Goal: Entertainment & Leisure: Consume media (video, audio)

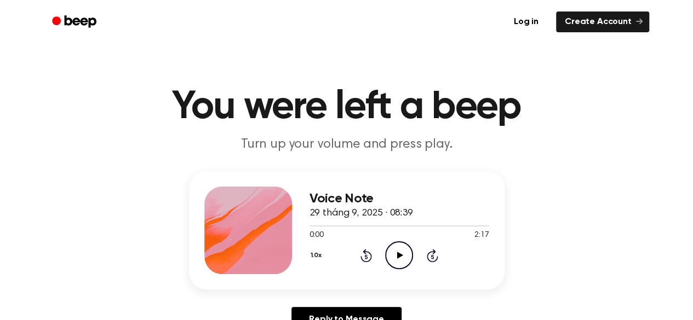
click at [397, 255] on icon at bounding box center [400, 255] width 6 height 7
click at [401, 251] on icon "Pause Audio" at bounding box center [399, 256] width 28 height 28
click at [395, 251] on icon "Play Audio" at bounding box center [399, 256] width 28 height 28
click at [541, 174] on div "Voice Note 29 tháng 9, 2025 · 08:39 1:12 2:17 Your browser does not support the…" at bounding box center [346, 256] width 667 height 170
click at [403, 257] on icon "Play Audio" at bounding box center [399, 256] width 28 height 28
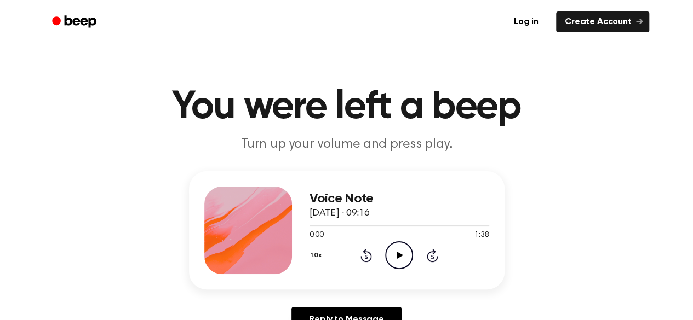
click at [398, 268] on icon "Play Audio" at bounding box center [399, 256] width 28 height 28
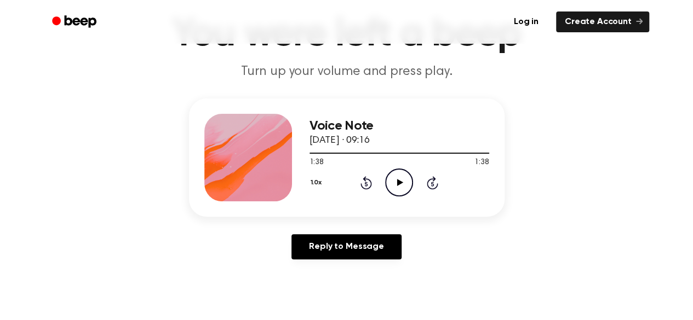
scroll to position [73, 0]
